Goal: Task Accomplishment & Management: Use online tool/utility

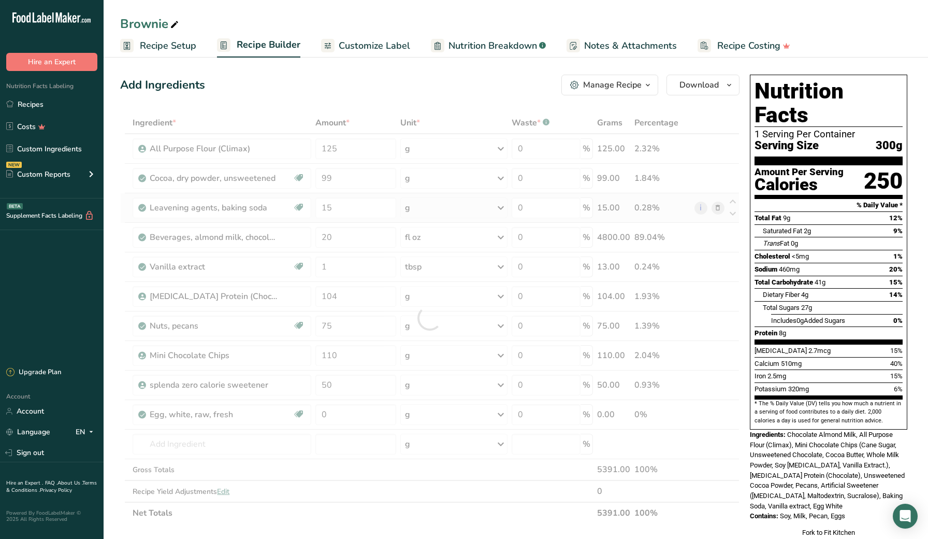
click at [719, 207] on div "Ingredient * Amount * Unit * Waste * .a-a{fill:#347362;}.b-a{fill:#fff;} Grams …" at bounding box center [429, 318] width 619 height 412
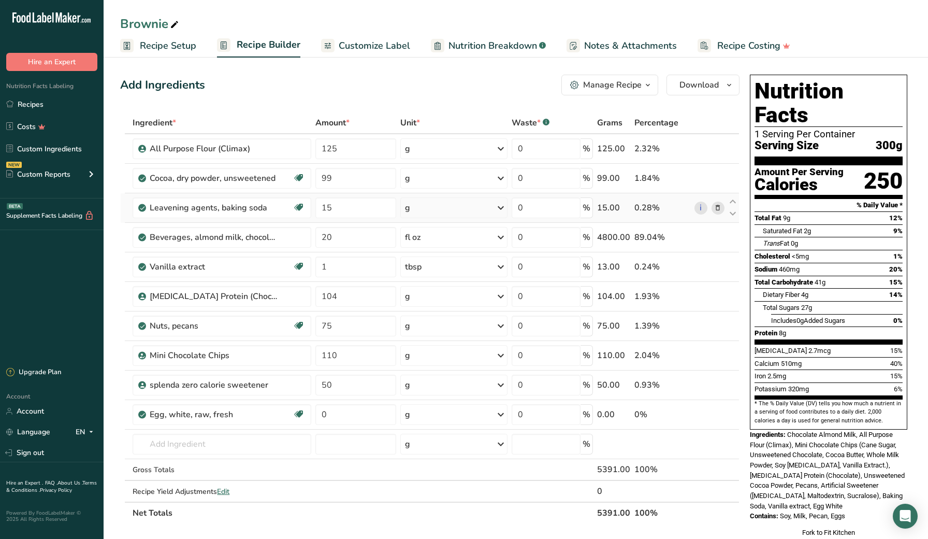
click at [722, 209] on icon at bounding box center [717, 208] width 7 height 11
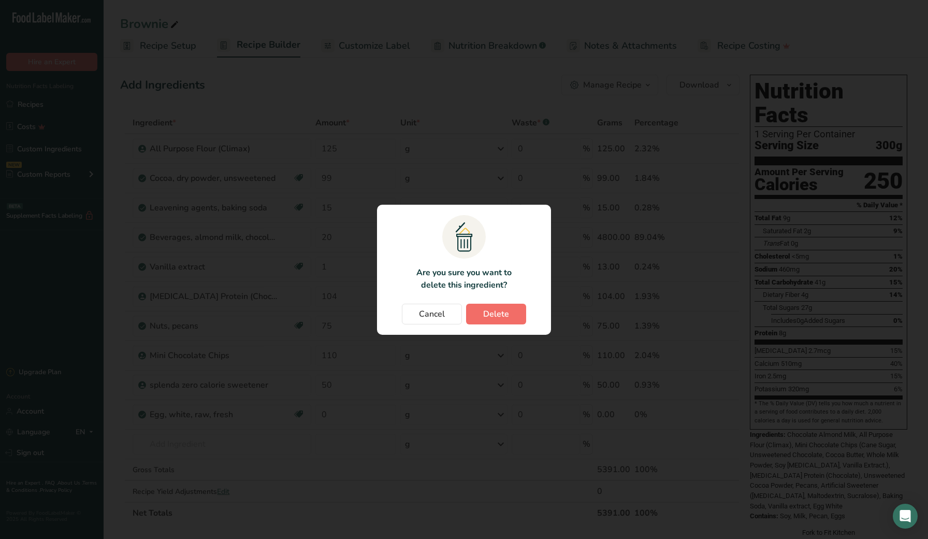
click at [516, 312] on button "Delete" at bounding box center [496, 314] width 60 height 21
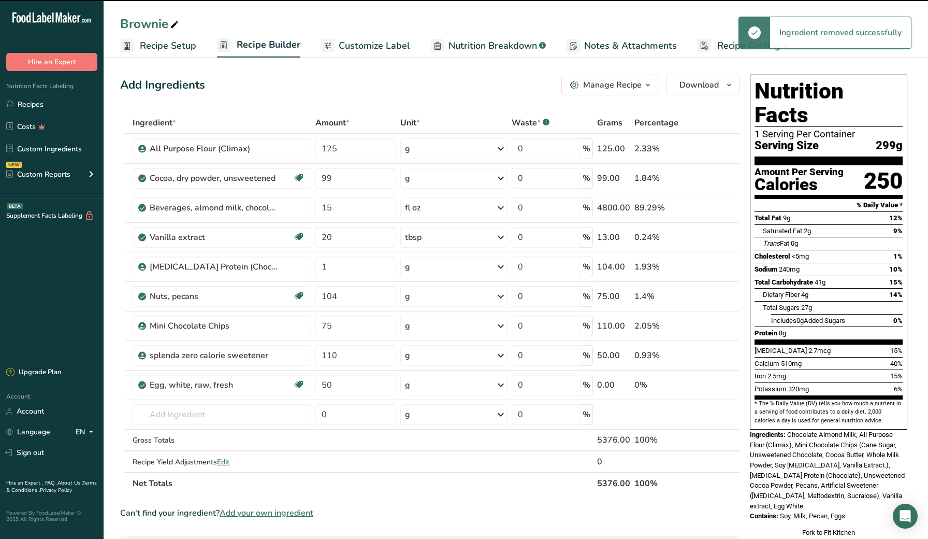
type input "20"
type input "1"
type input "104"
type input "75"
type input "110"
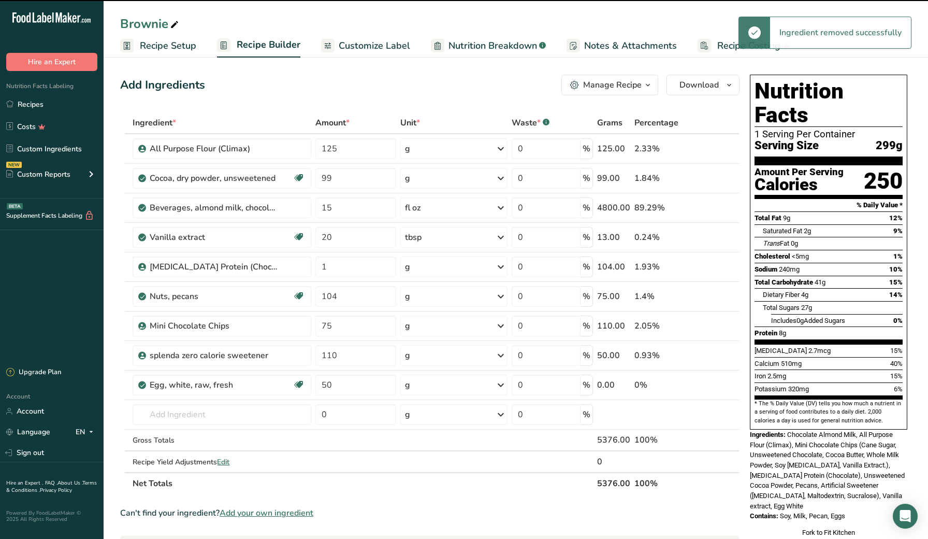
type input "50"
type input "0"
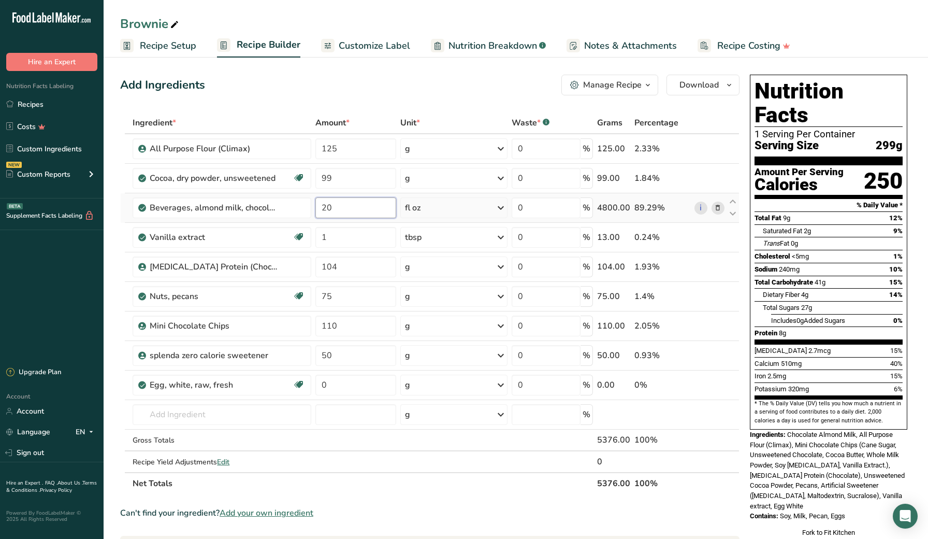
click at [347, 208] on input "20" at bounding box center [355, 207] width 81 height 21
drag, startPoint x: 341, startPoint y: 209, endPoint x: 320, endPoint y: 210, distance: 21.8
click at [320, 210] on input "20" at bounding box center [355, 207] width 81 height 21
type input "32"
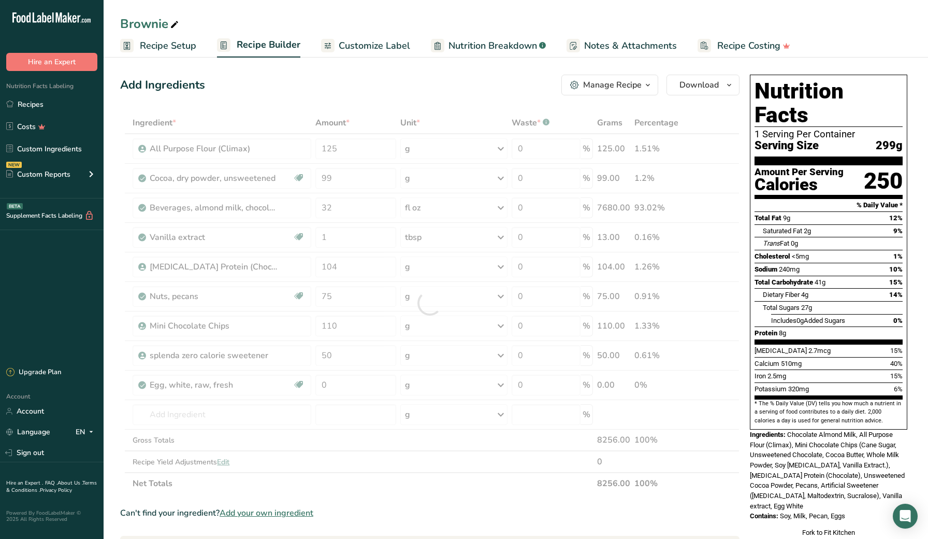
click at [116, 204] on section "Add Ingredients Manage Recipe Delete Recipe Duplicate Recipe Scale Recipe Save …" at bounding box center [516, 476] width 825 height 845
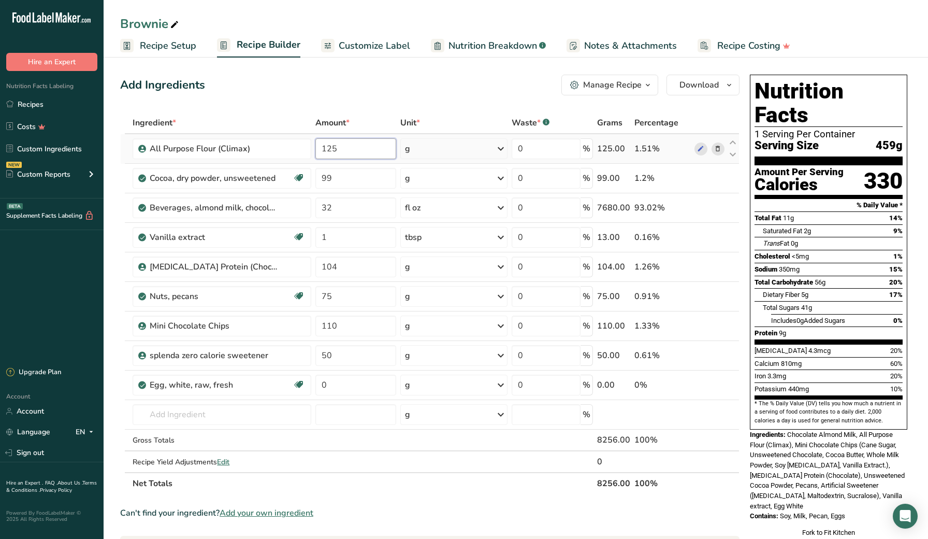
drag, startPoint x: 351, startPoint y: 142, endPoint x: 325, endPoint y: 150, distance: 26.9
click at [325, 150] on input "125" at bounding box center [355, 148] width 81 height 21
type input "150"
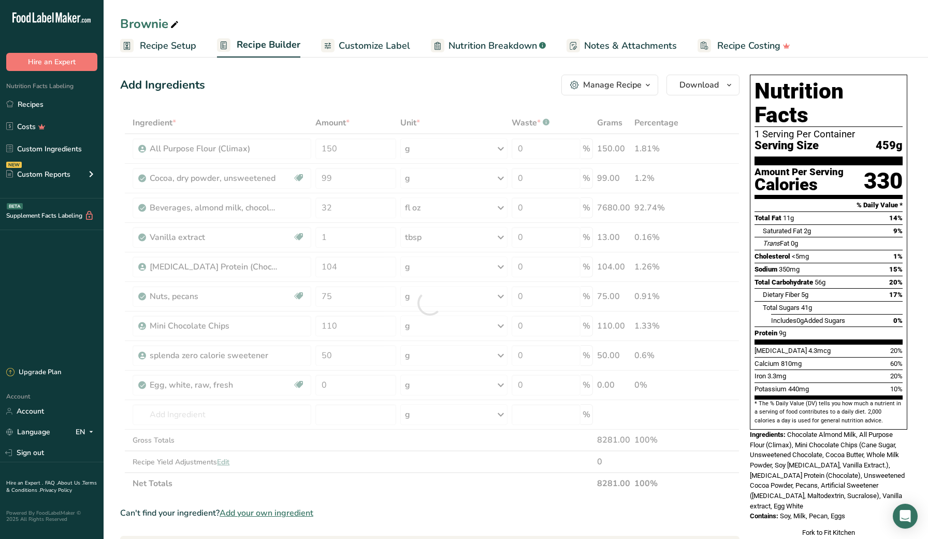
click at [110, 149] on section "Add Ingredients Manage Recipe Delete Recipe Duplicate Recipe Scale Recipe Save …" at bounding box center [516, 487] width 825 height 867
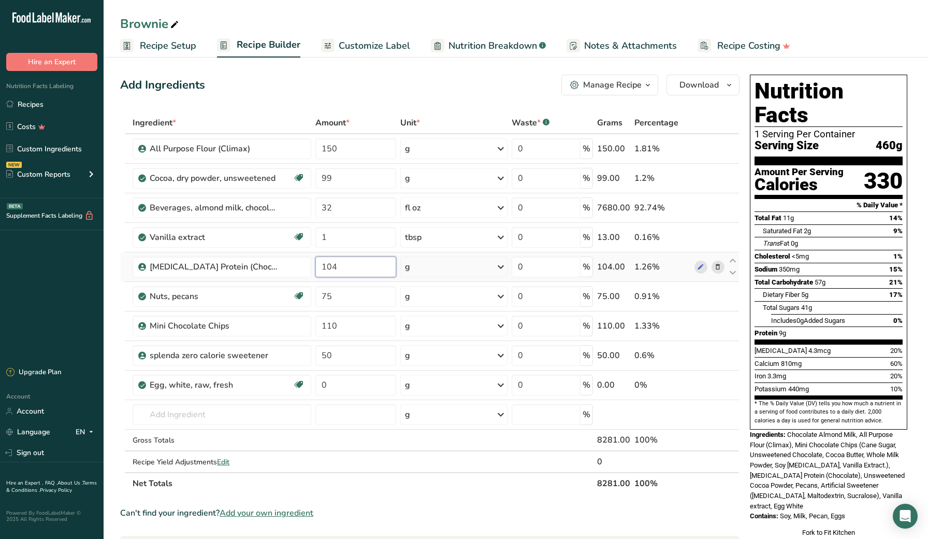
click at [341, 265] on input "104" at bounding box center [355, 266] width 81 height 21
type input "150"
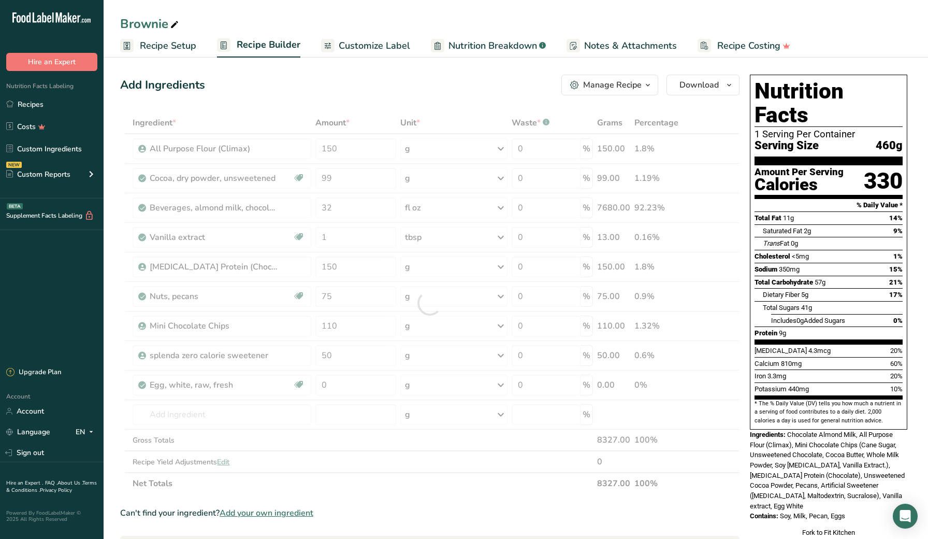
click at [109, 304] on section "Add Ingredients Manage Recipe Delete Recipe Duplicate Recipe Scale Recipe Save …" at bounding box center [516, 487] width 825 height 867
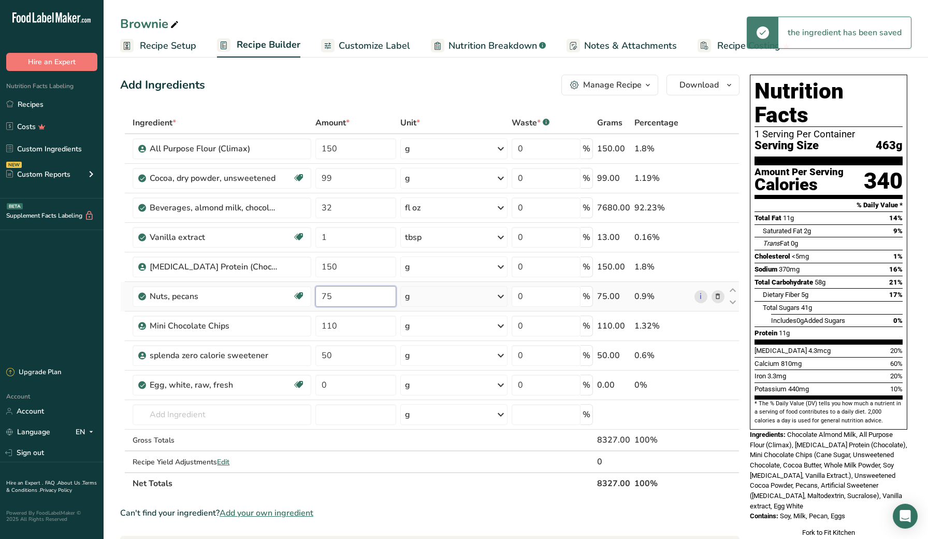
click at [348, 295] on input "75" at bounding box center [355, 296] width 81 height 21
type input "7"
type input "105"
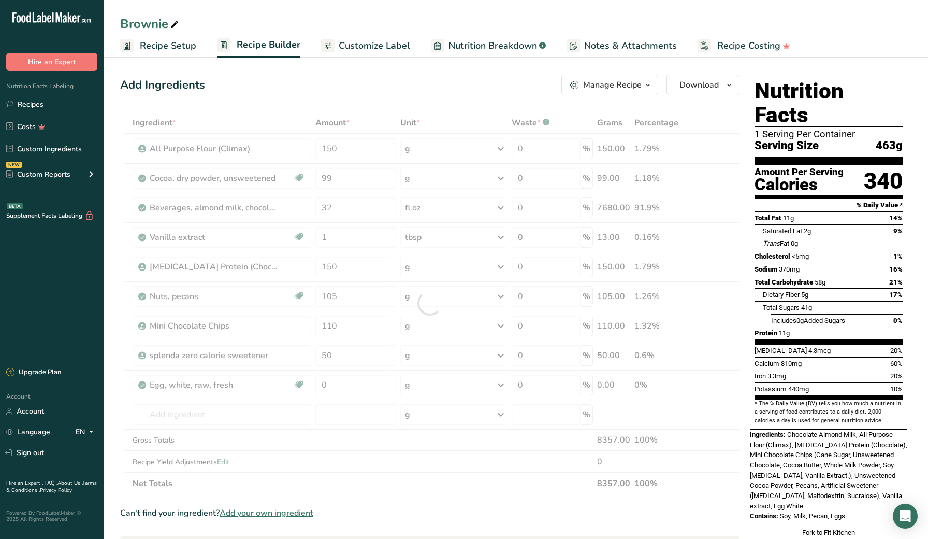
click at [117, 321] on section "Add Ingredients Manage Recipe Delete Recipe Duplicate Recipe Scale Recipe Save …" at bounding box center [516, 487] width 825 height 867
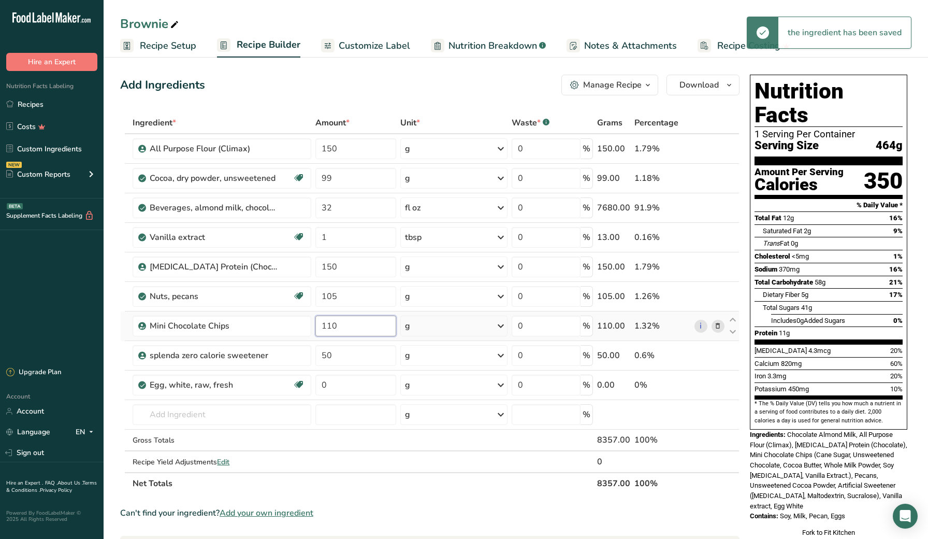
click at [352, 325] on input "110" at bounding box center [355, 325] width 81 height 21
type input "130"
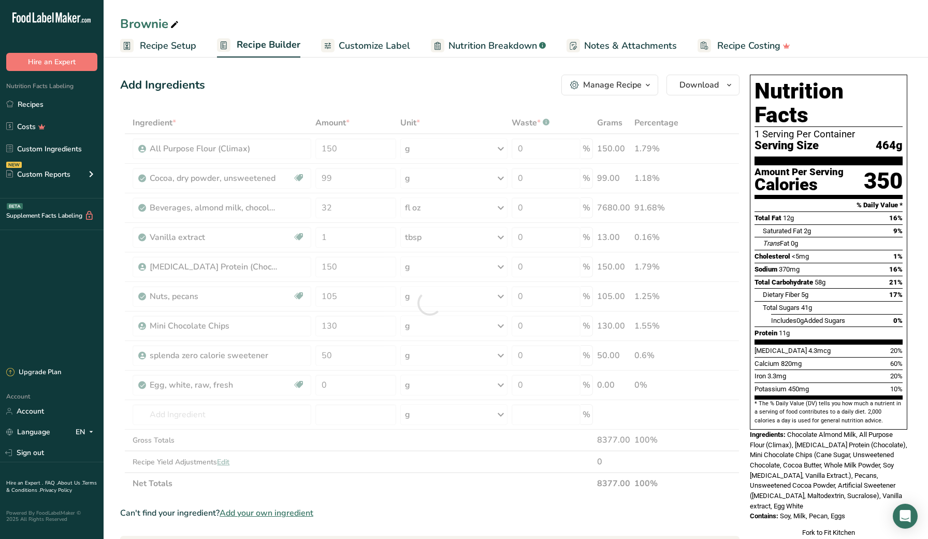
click at [111, 374] on section "Add Ingredients Manage Recipe Delete Recipe Duplicate Recipe Scale Recipe Save …" at bounding box center [516, 487] width 825 height 867
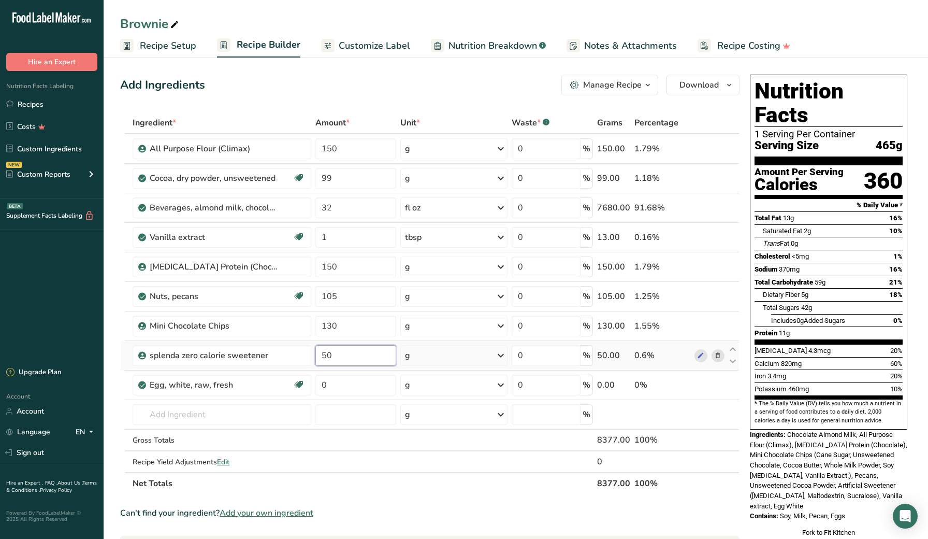
drag, startPoint x: 331, startPoint y: 353, endPoint x: 340, endPoint y: 356, distance: 8.7
click at [336, 355] on input "50" at bounding box center [355, 355] width 81 height 21
type input "5"
click at [114, 353] on section "Add Ingredients Manage Recipe Delete Recipe Duplicate Recipe Scale Recipe Save …" at bounding box center [516, 487] width 825 height 867
click at [347, 353] on input "105" at bounding box center [355, 355] width 81 height 21
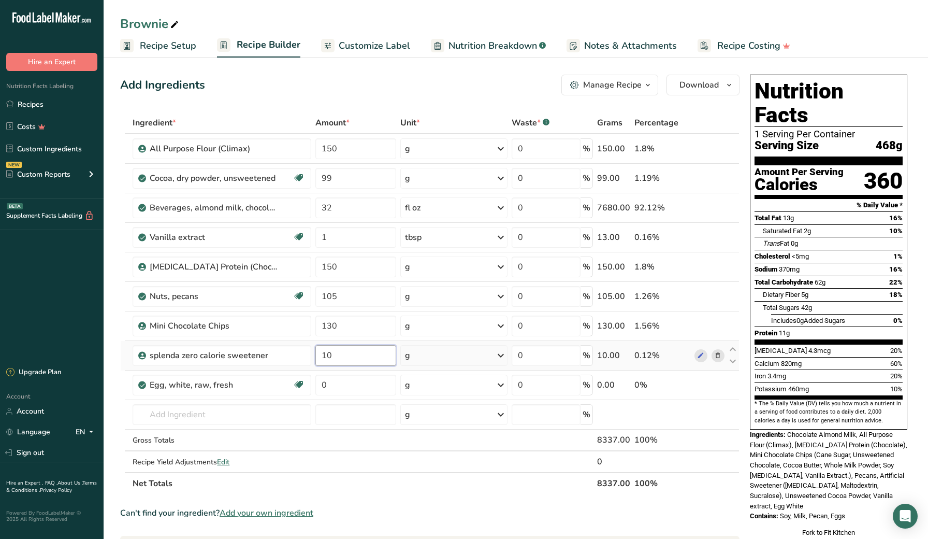
type input "1"
type input "75"
click at [108, 337] on section "Add Ingredients Manage Recipe Delete Recipe Duplicate Recipe Scale Recipe Save …" at bounding box center [516, 487] width 825 height 867
click at [429, 242] on div "tbsp" at bounding box center [453, 237] width 107 height 21
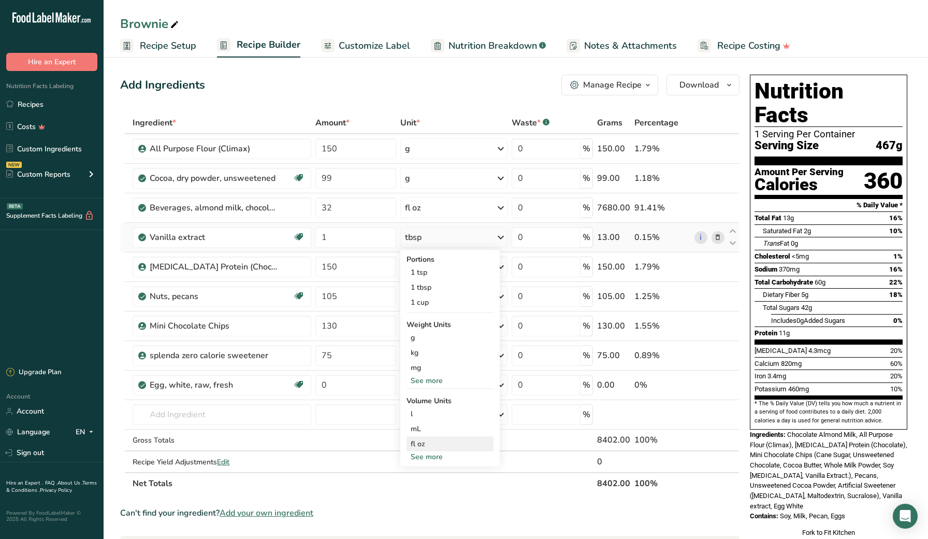
click at [448, 443] on div "fl oz" at bounding box center [450, 443] width 79 height 11
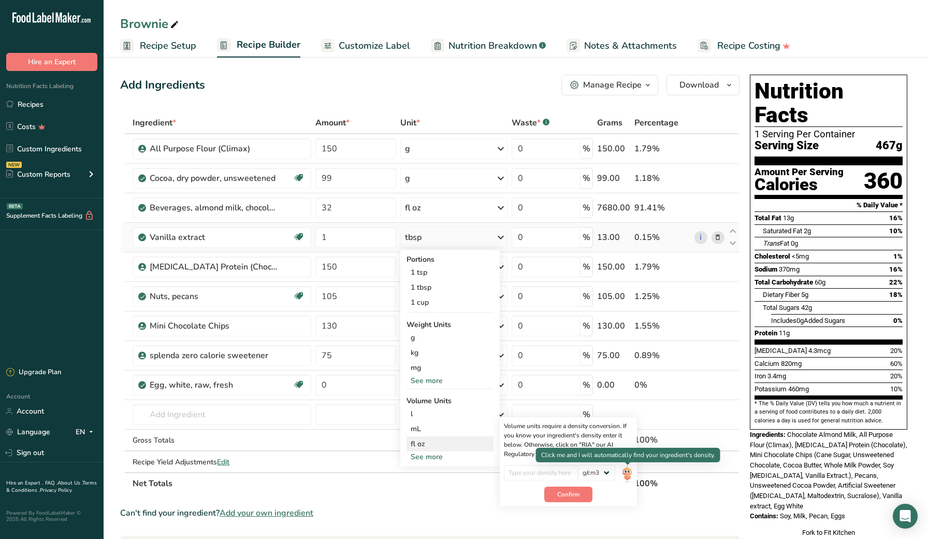
click at [627, 473] on img at bounding box center [627, 474] width 11 height 18
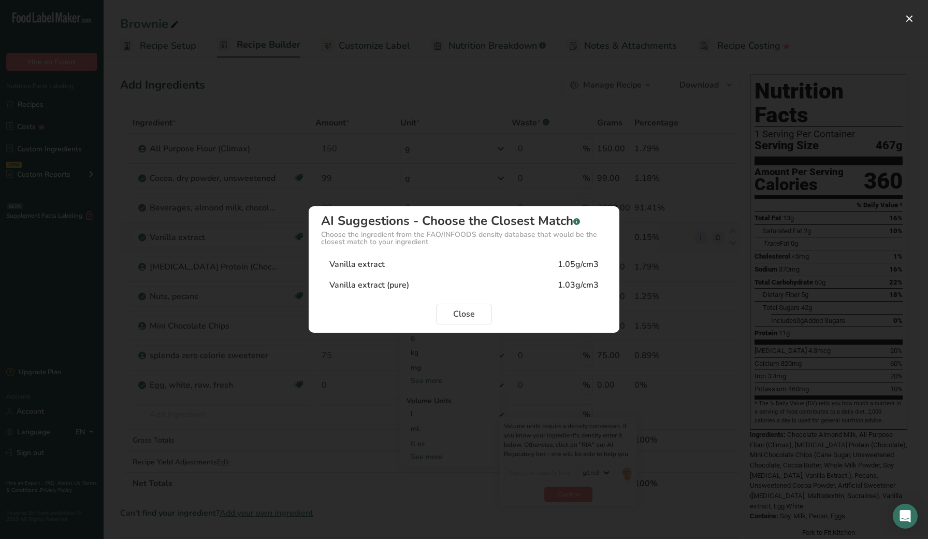
click at [433, 268] on div "Vanilla extract 1.05g/cm3" at bounding box center [464, 264] width 286 height 21
type input "1.05"
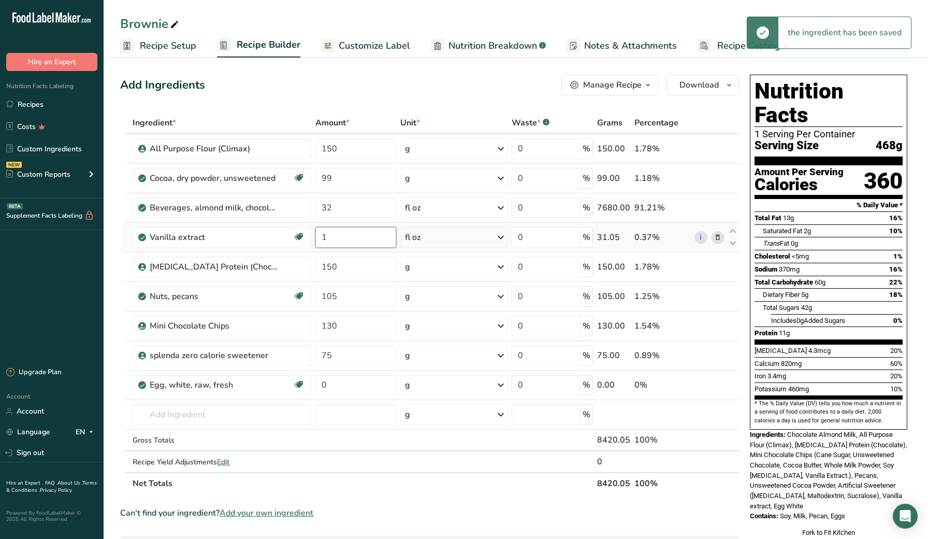
click at [341, 240] on input "1" at bounding box center [355, 237] width 81 height 21
type input "2"
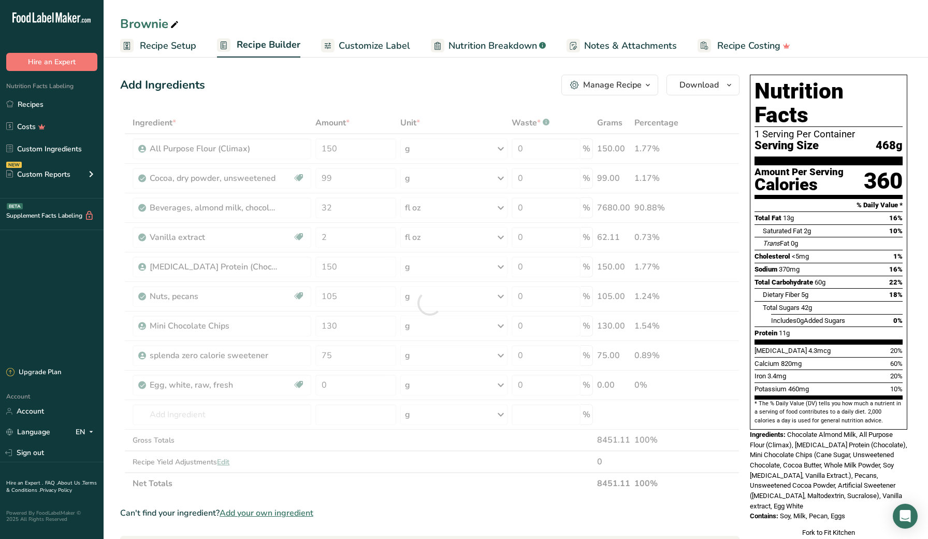
click at [107, 253] on section "Add Ingredients Manage Recipe Delete Recipe Duplicate Recipe Scale Recipe Save …" at bounding box center [516, 487] width 825 height 867
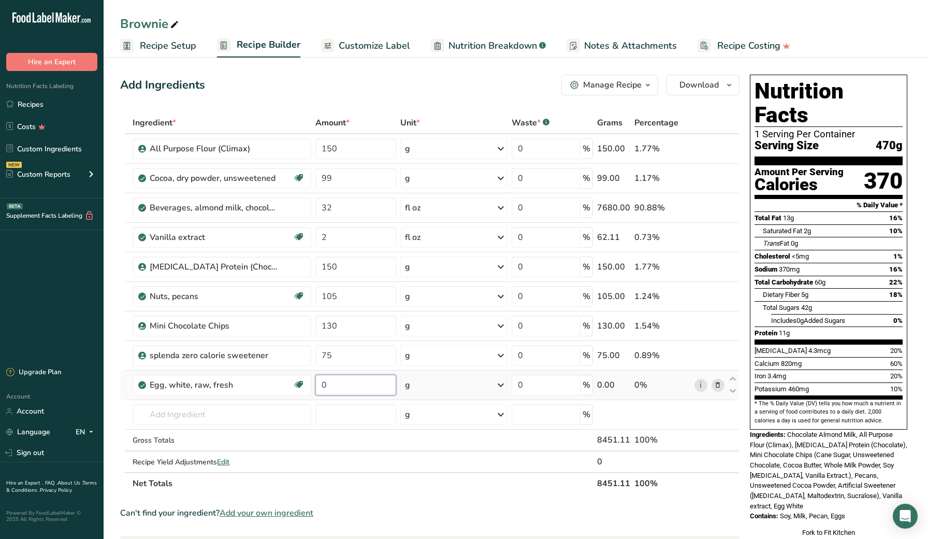
drag, startPoint x: 342, startPoint y: 385, endPoint x: 317, endPoint y: 386, distance: 25.4
click at [317, 386] on input "0" at bounding box center [355, 384] width 81 height 21
type input "150"
click at [104, 362] on section "Add Ingredients Manage Recipe Delete Recipe Duplicate Recipe Scale Recipe Save …" at bounding box center [516, 487] width 825 height 867
click at [626, 84] on div "Manage Recipe" at bounding box center [612, 85] width 59 height 12
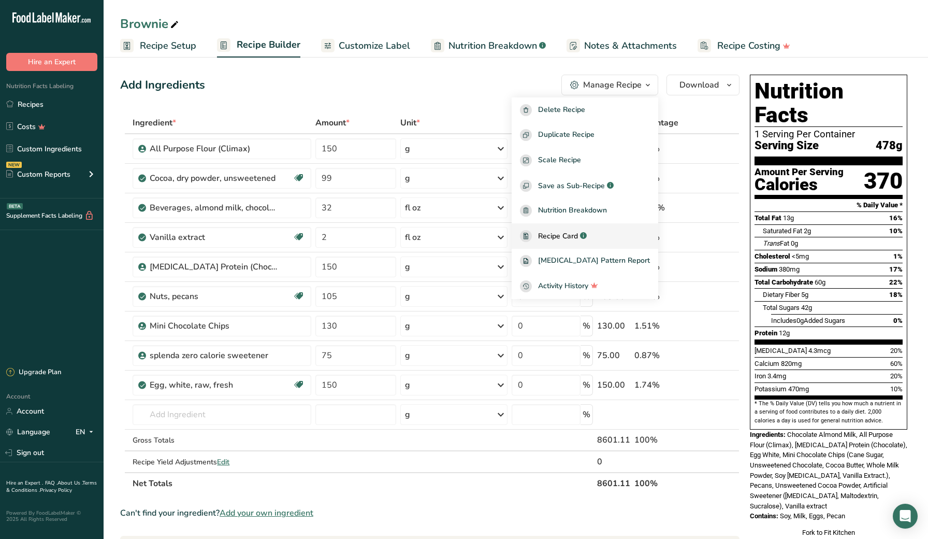
click at [620, 233] on div "Recipe Card .a-a{fill:#347362;}.b-a{fill:#fff;}" at bounding box center [585, 236] width 130 height 12
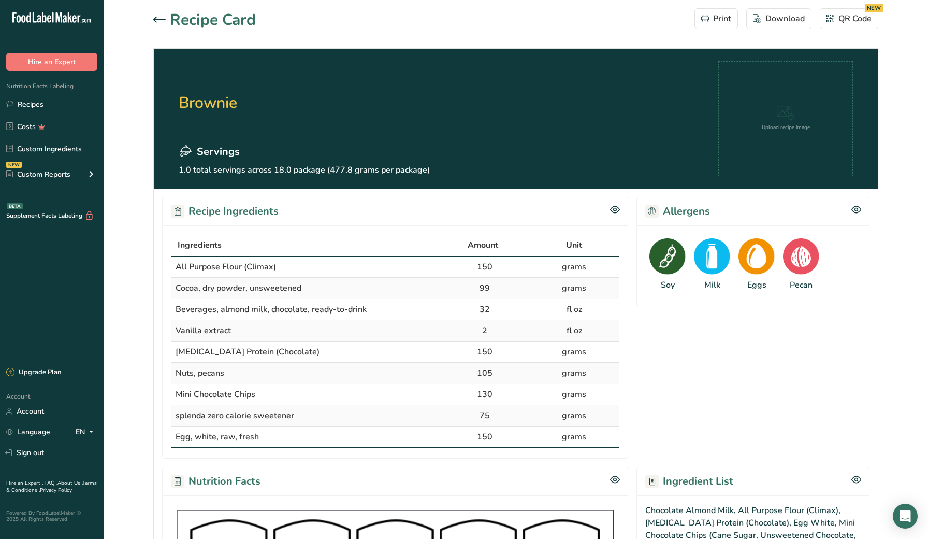
click at [160, 17] on icon at bounding box center [159, 20] width 12 height 6
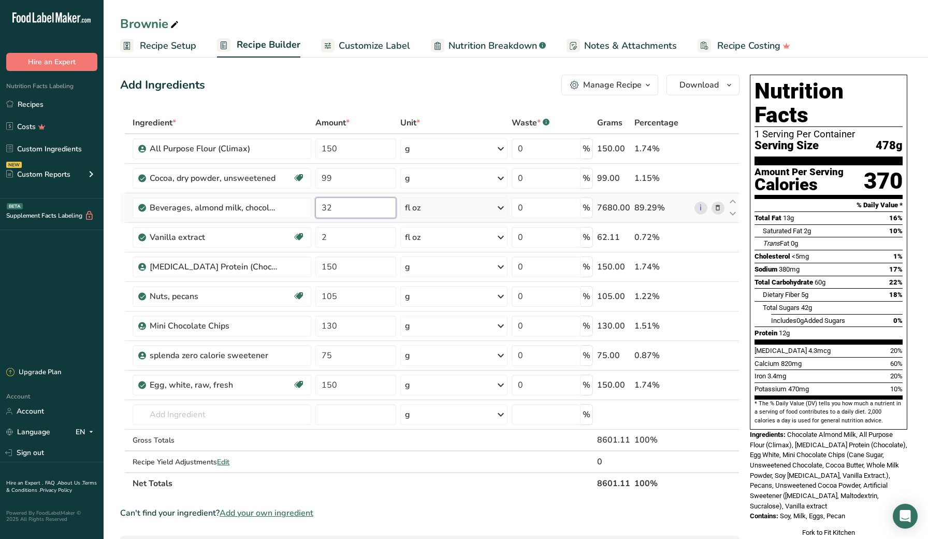
drag, startPoint x: 343, startPoint y: 204, endPoint x: 316, endPoint y: 209, distance: 27.0
click at [316, 209] on input "32" at bounding box center [355, 207] width 81 height 21
type input "20"
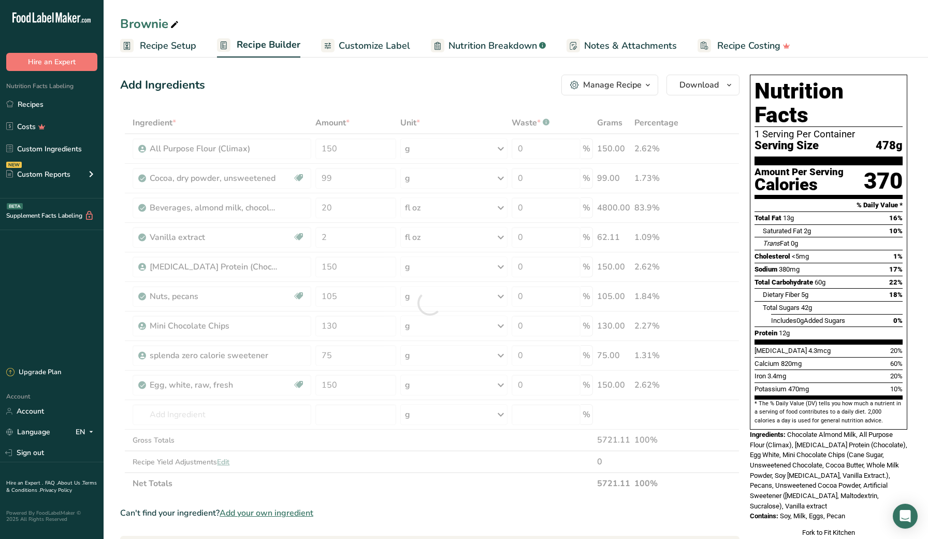
click at [114, 250] on section "Add Ingredients Manage Recipe Delete Recipe Duplicate Recipe Scale Recipe Save …" at bounding box center [516, 487] width 825 height 867
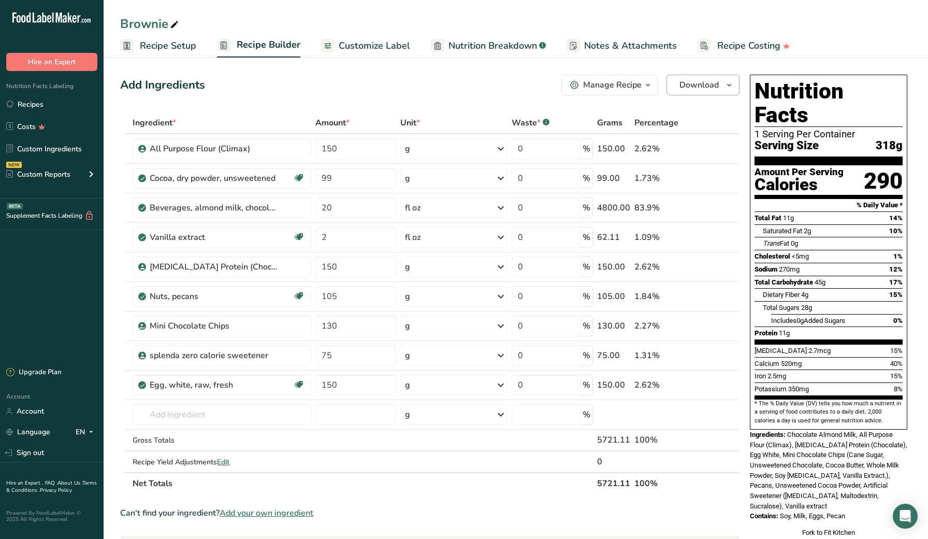
click at [709, 84] on span "Download" at bounding box center [699, 85] width 39 height 12
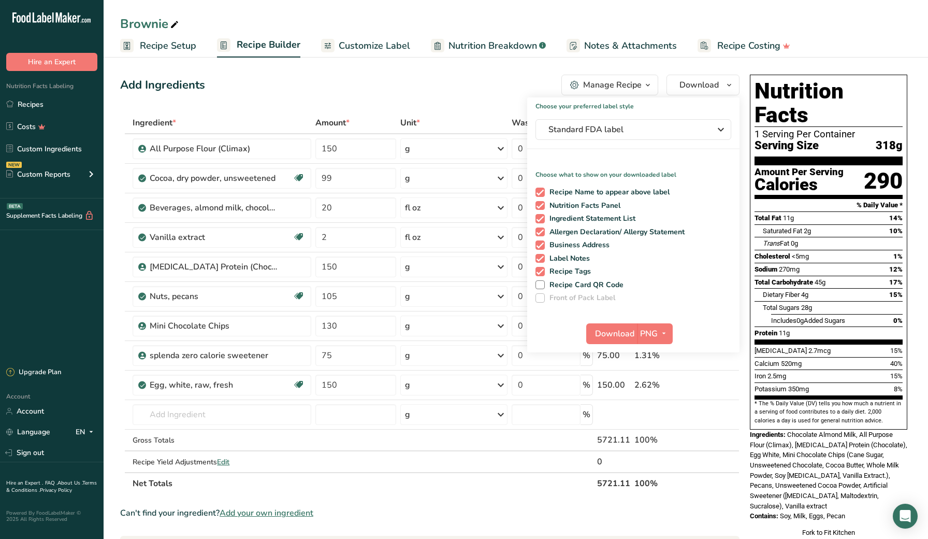
click at [514, 88] on div "Add Ingredients Manage Recipe Delete Recipe Duplicate Recipe Scale Recipe Save …" at bounding box center [429, 85] width 619 height 21
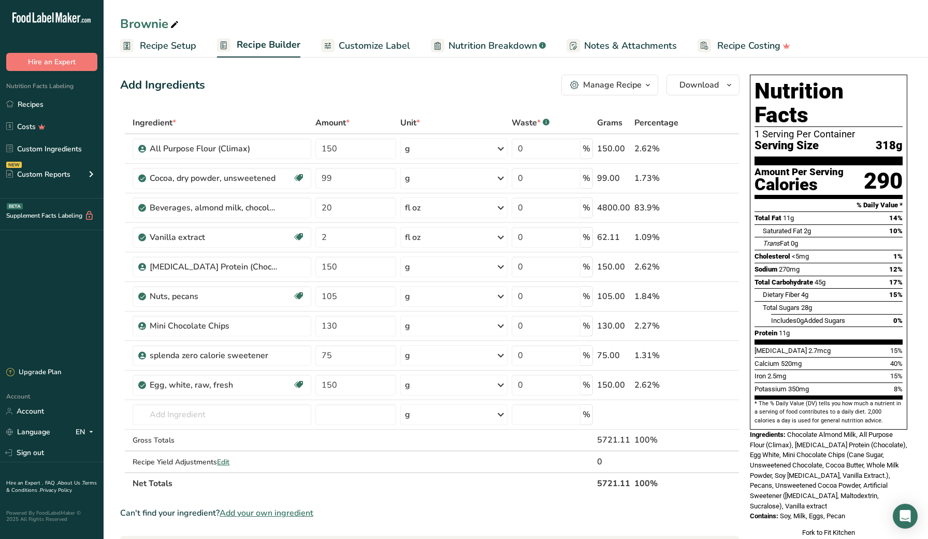
click at [626, 84] on div "Manage Recipe" at bounding box center [612, 85] width 59 height 12
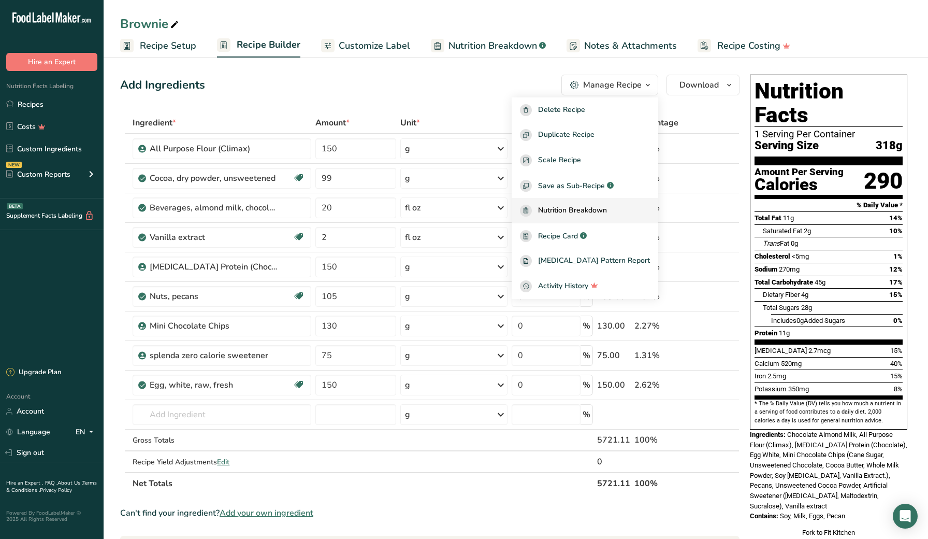
click at [601, 215] on span "Nutrition Breakdown" at bounding box center [572, 211] width 69 height 12
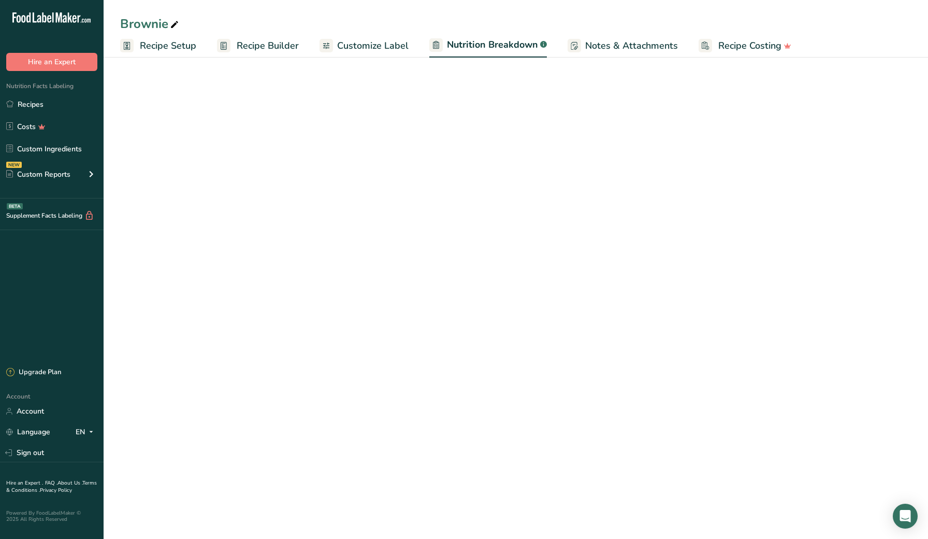
select select "Calories"
